Goal: Information Seeking & Learning: Learn about a topic

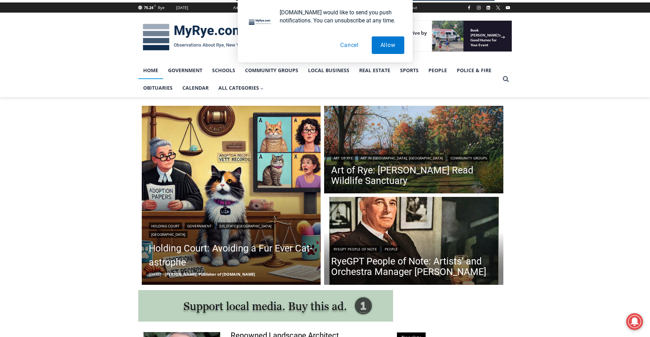
scroll to position [105, 0]
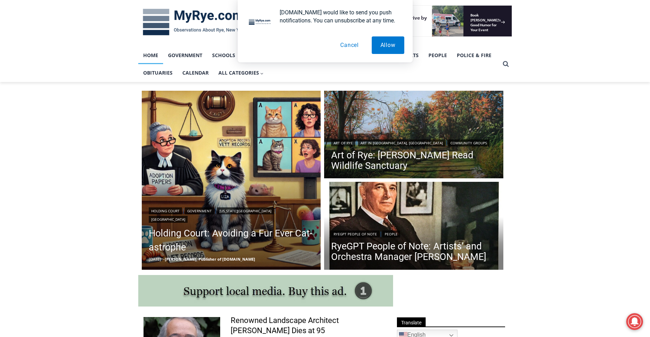
drag, startPoint x: 340, startPoint y: 42, endPoint x: 344, endPoint y: 43, distance: 4.1
click at [340, 42] on button "Cancel" at bounding box center [349, 44] width 36 height 17
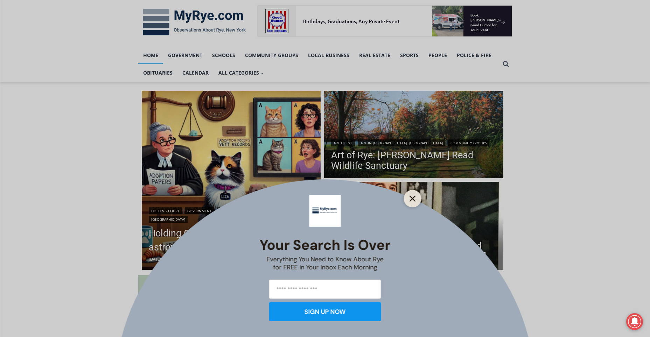
click at [409, 197] on icon "Close" at bounding box center [412, 198] width 6 height 6
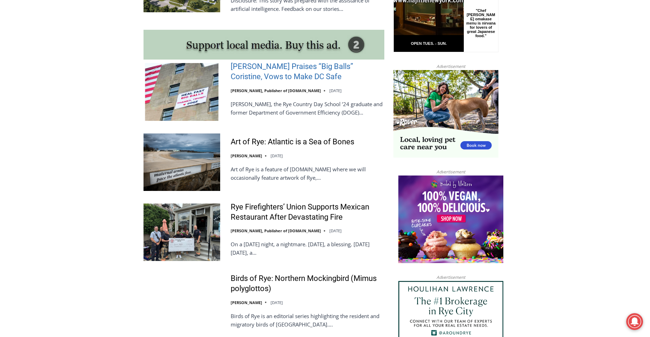
scroll to position [630, 0]
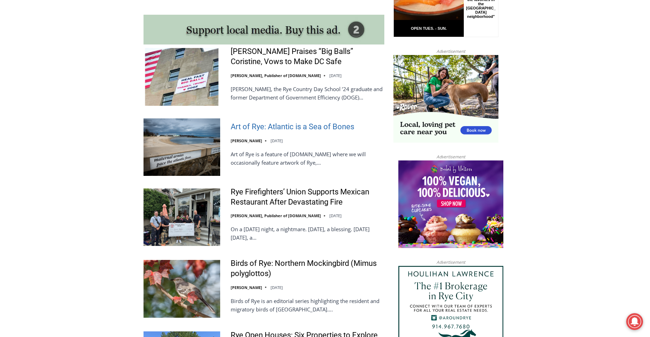
click at [250, 129] on link "Art of Rye: Atlantic is a Sea of Bones" at bounding box center [293, 127] width 124 height 10
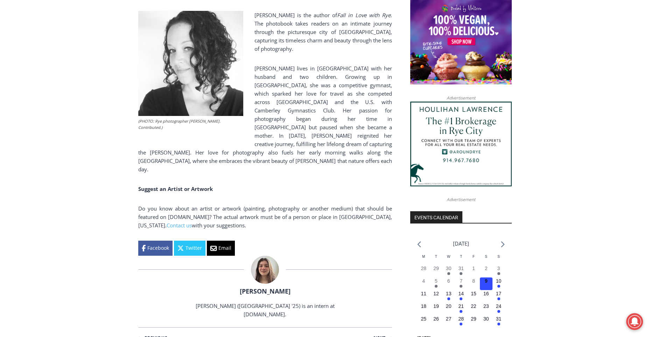
scroll to position [581, 0]
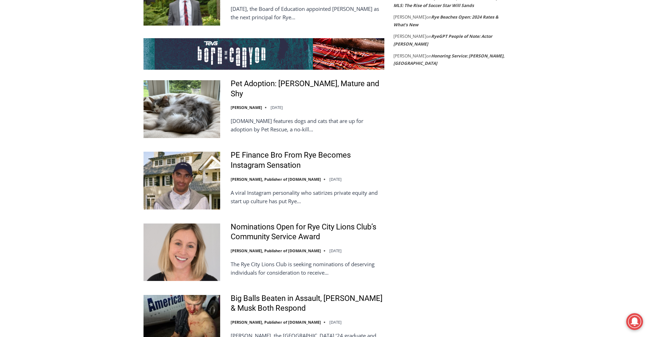
scroll to position [1365, 0]
